Goal: Information Seeking & Learning: Understand process/instructions

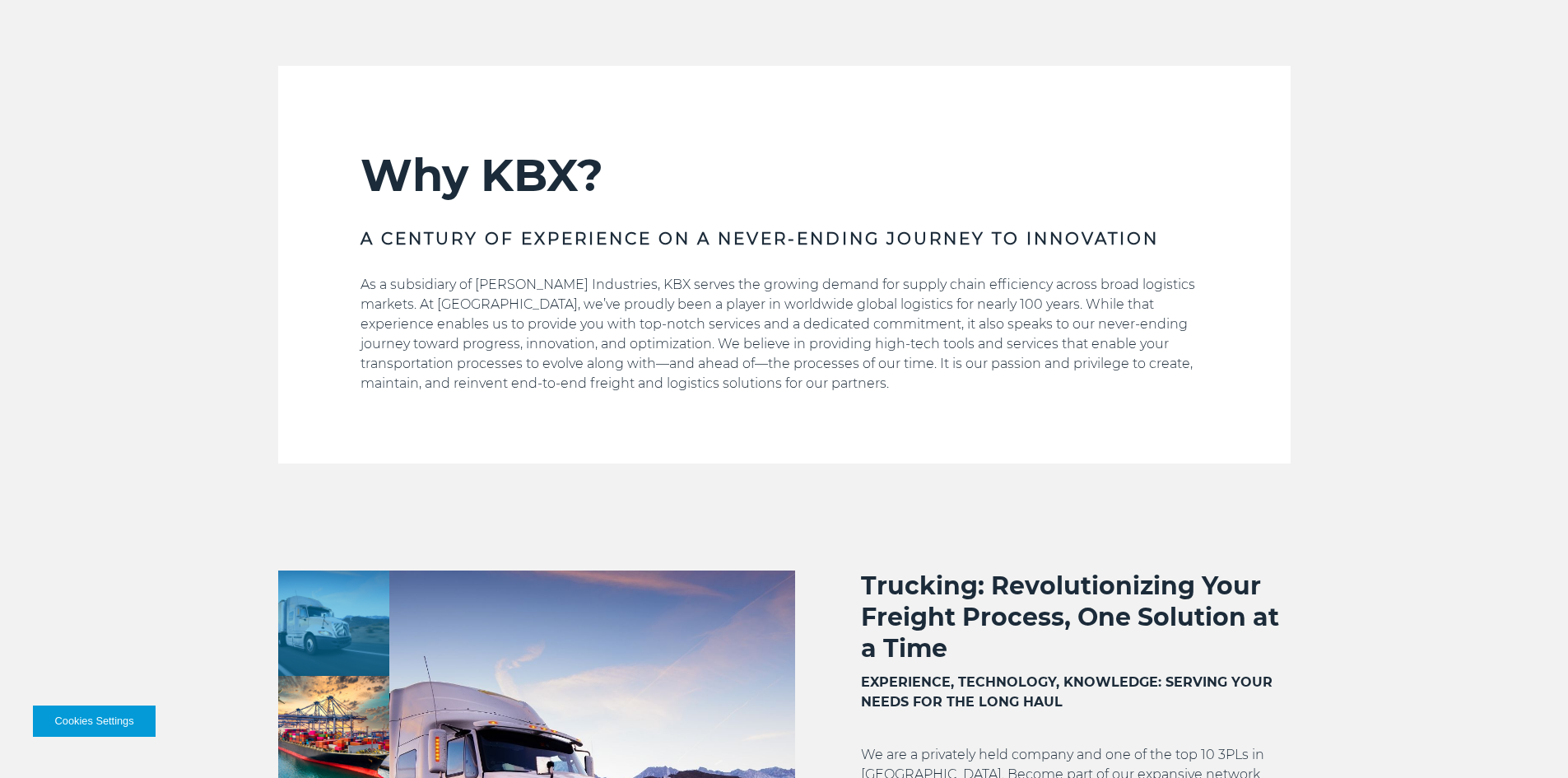
scroll to position [741, 0]
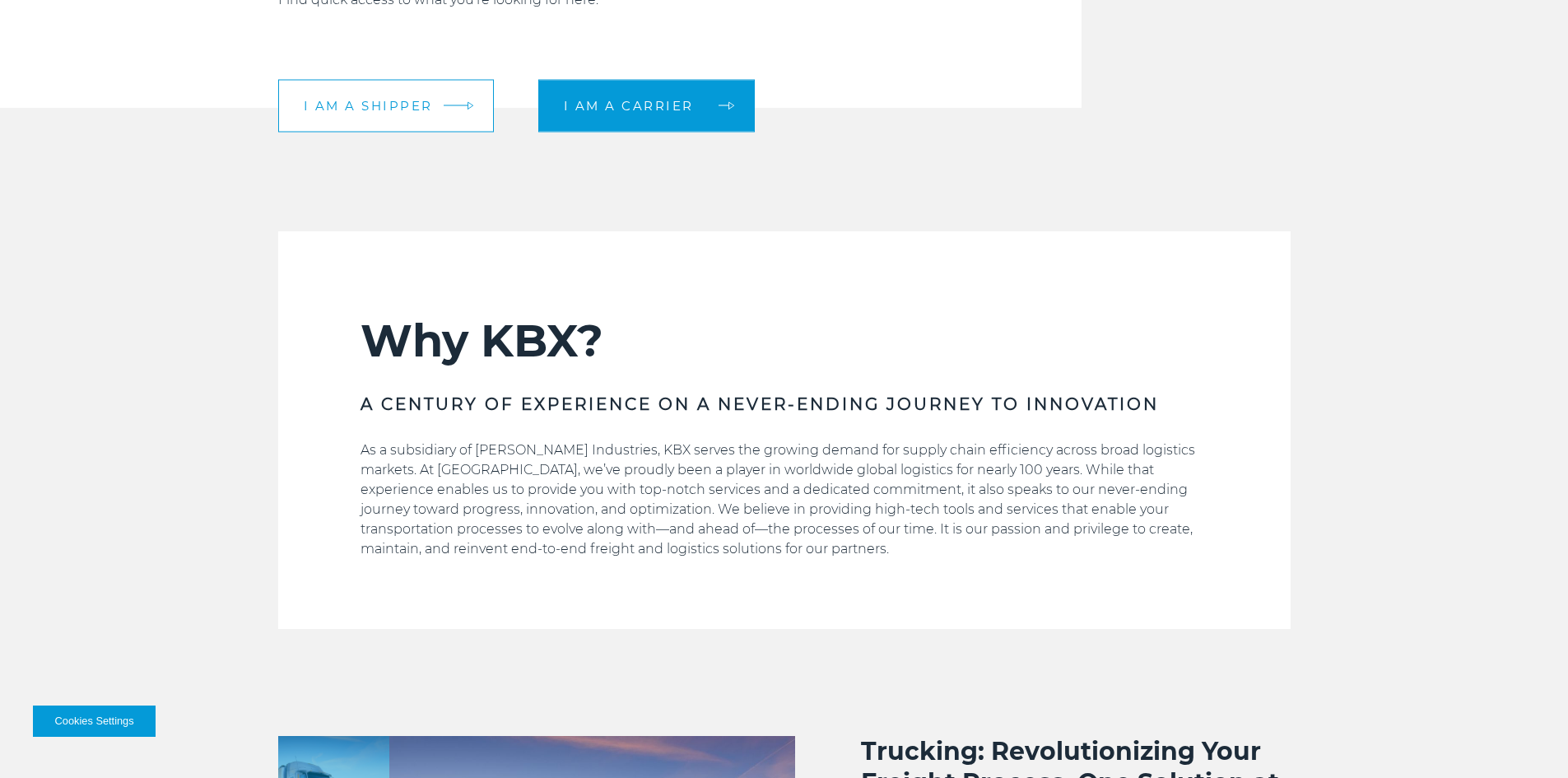
click at [410, 108] on span "I am a shipper" at bounding box center [368, 106] width 130 height 13
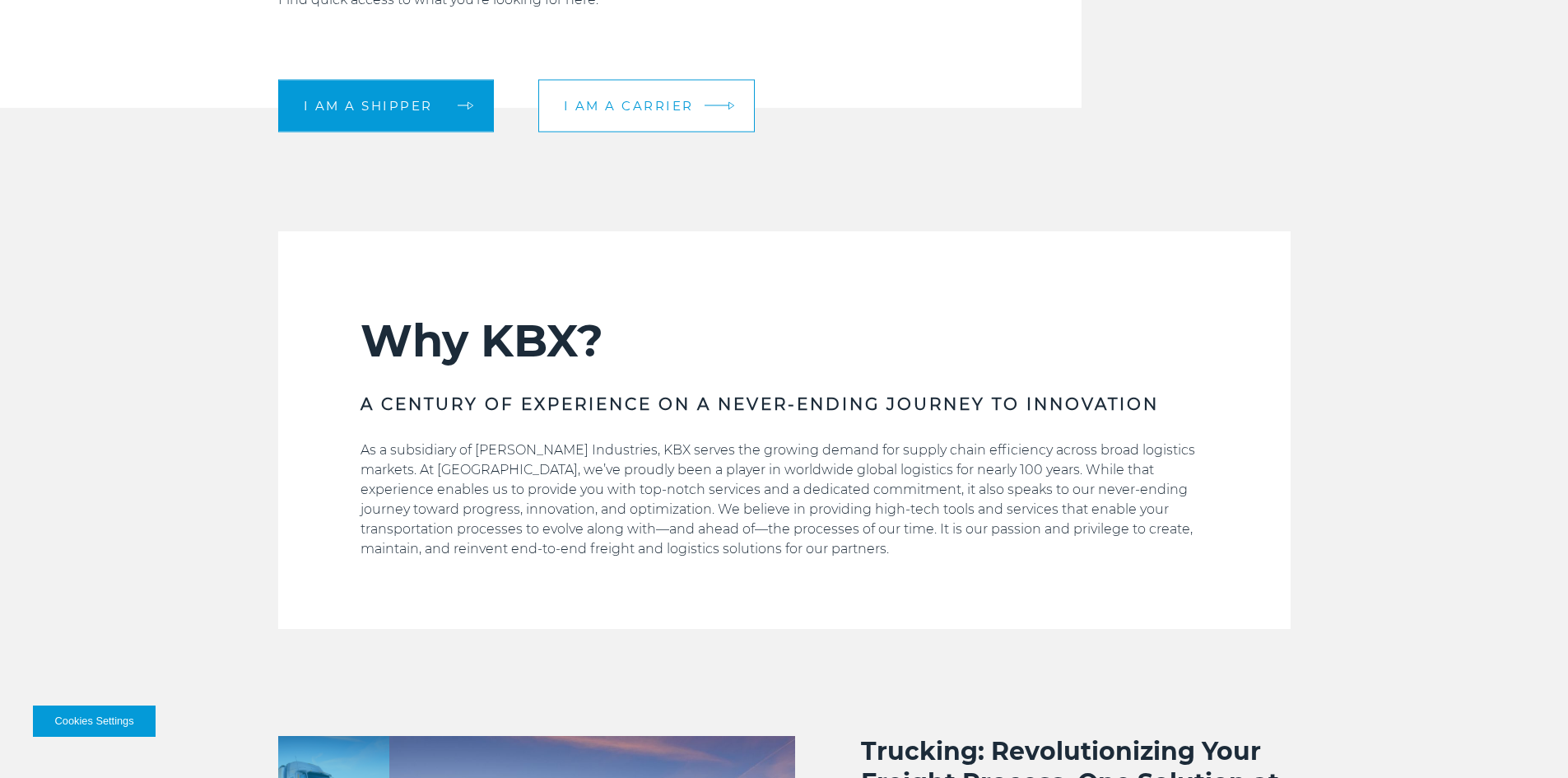
click at [673, 109] on span "I am a carrier" at bounding box center [629, 106] width 130 height 13
